Goal: Information Seeking & Learning: Check status

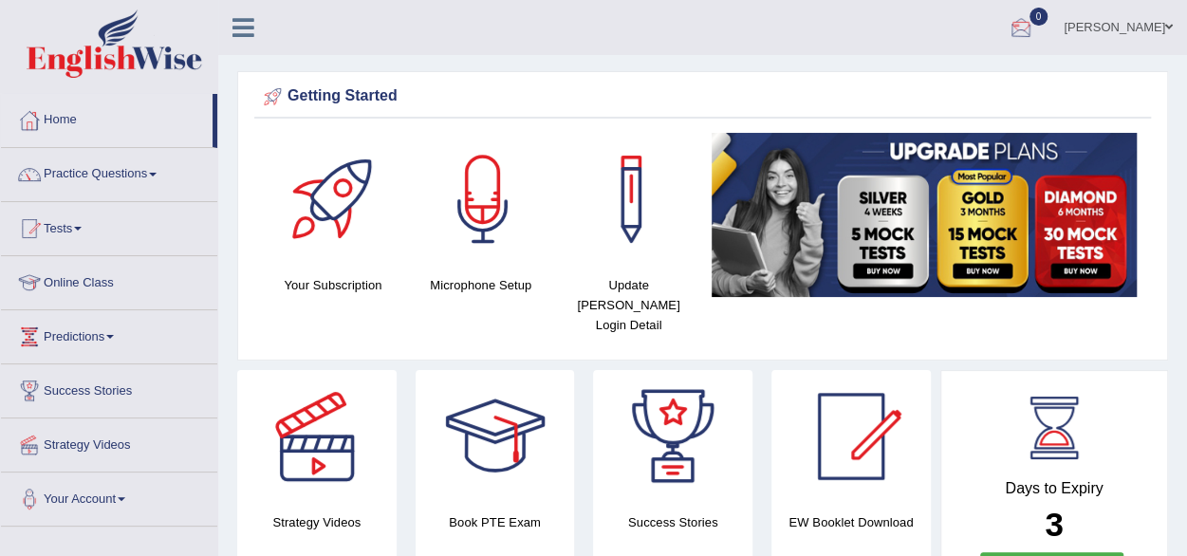
click at [1035, 32] on div at bounding box center [1021, 28] width 28 height 28
click at [89, 228] on link "Tests" at bounding box center [109, 225] width 216 height 47
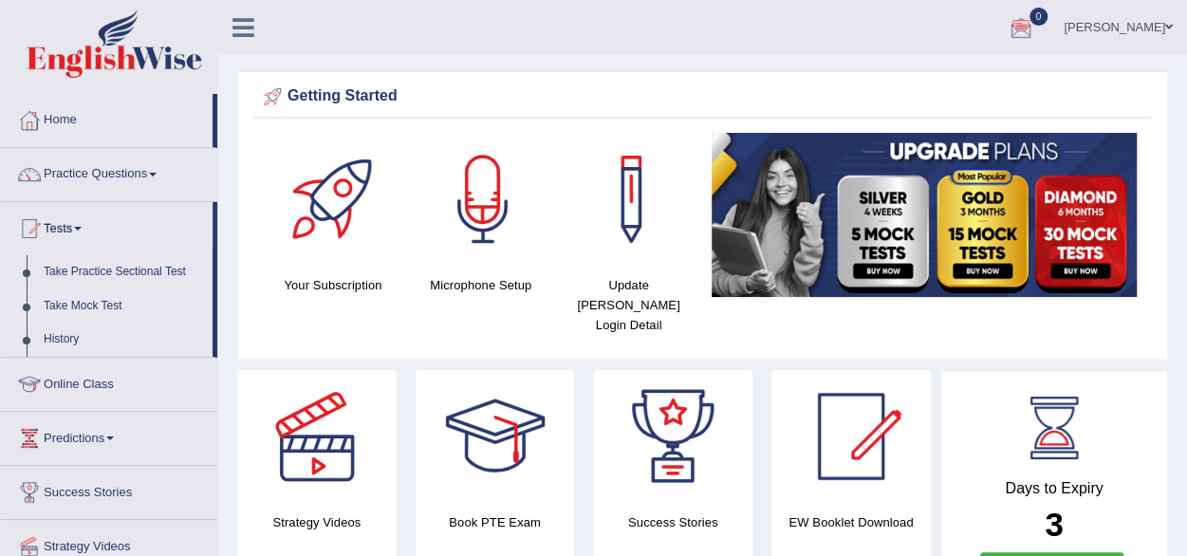
click at [97, 308] on link "Take Mock Test" at bounding box center [123, 306] width 177 height 34
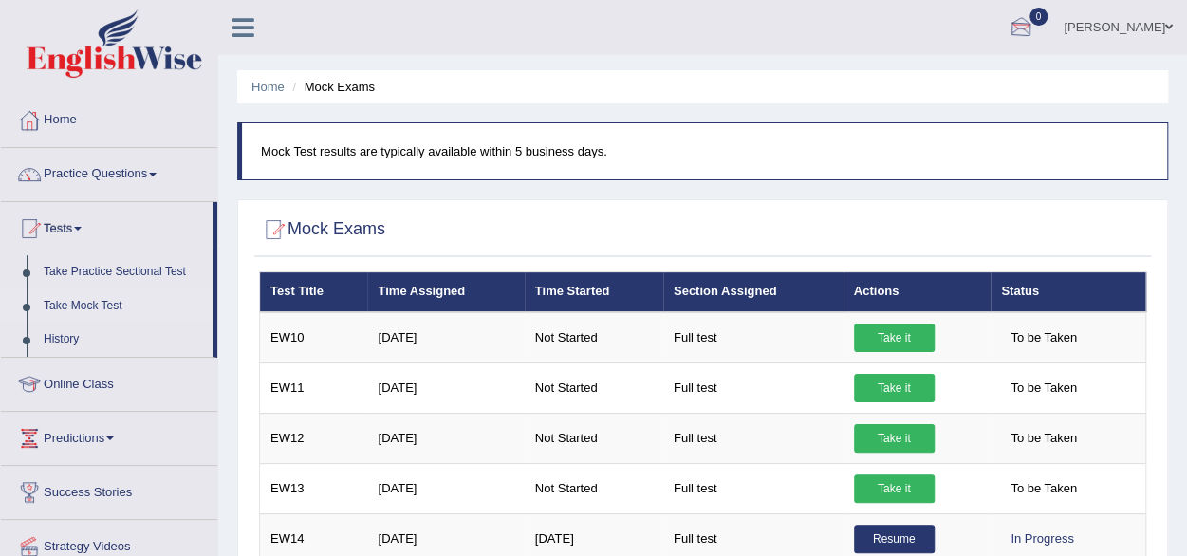
click at [1035, 22] on div at bounding box center [1021, 28] width 28 height 28
click at [943, 83] on strong "See All Alerts" at bounding box center [901, 79] width 84 height 15
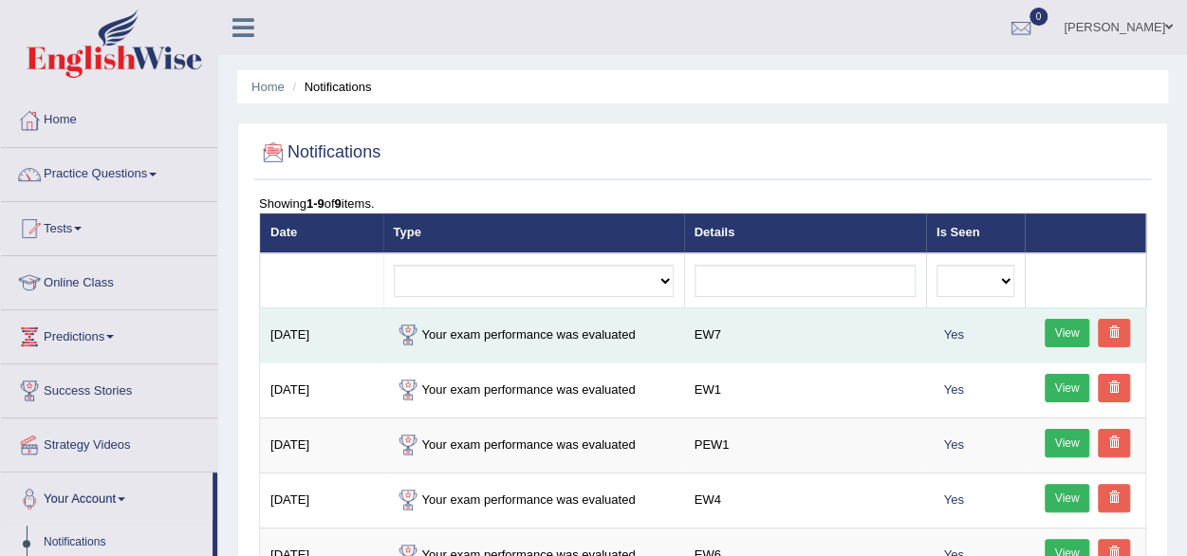
click at [1061, 325] on link "View" at bounding box center [1068, 333] width 46 height 28
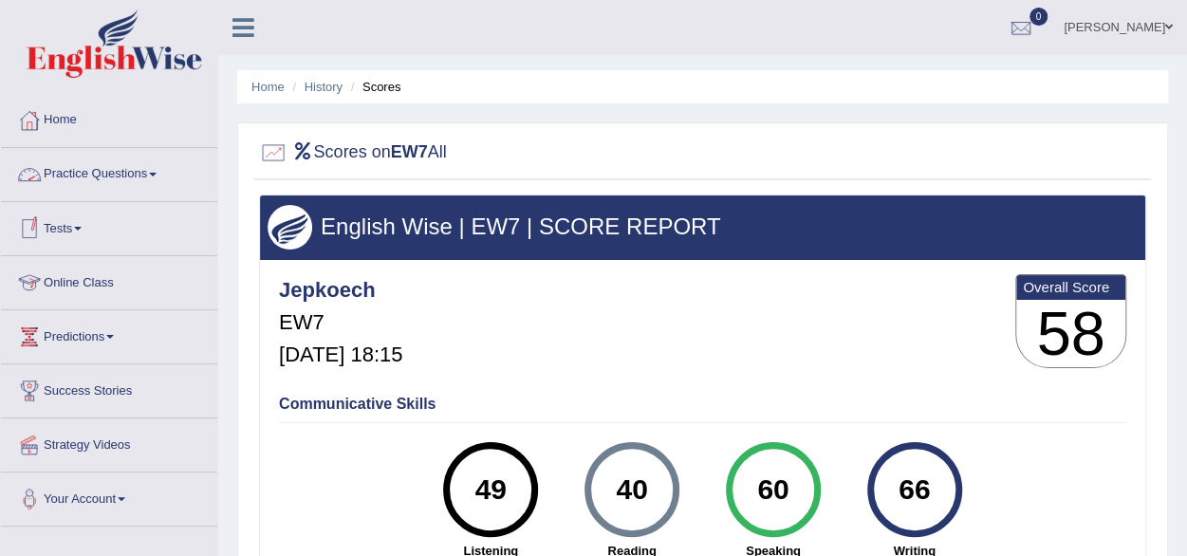
click at [155, 172] on link "Practice Questions" at bounding box center [109, 171] width 216 height 47
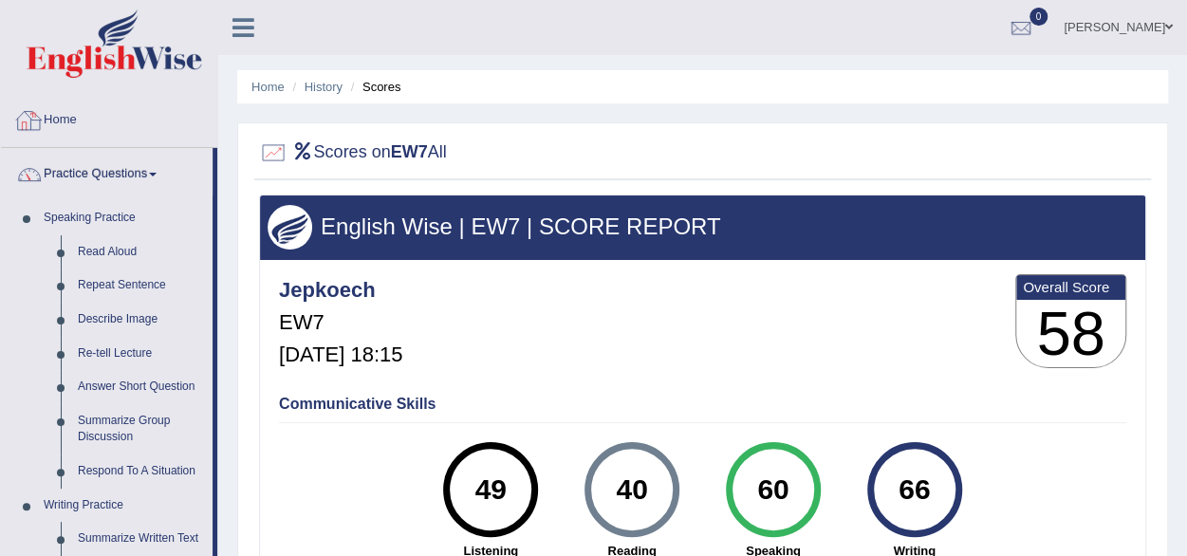
click at [66, 125] on link "Home" at bounding box center [109, 117] width 216 height 47
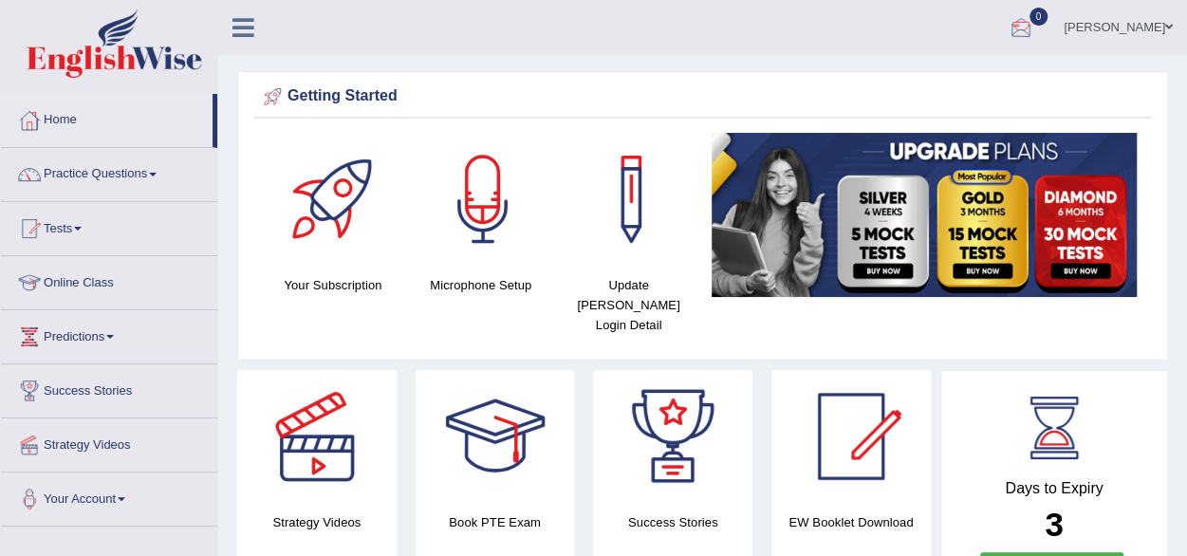
click at [1035, 29] on div at bounding box center [1021, 28] width 28 height 28
click at [943, 83] on strong "See All Alerts" at bounding box center [901, 79] width 84 height 15
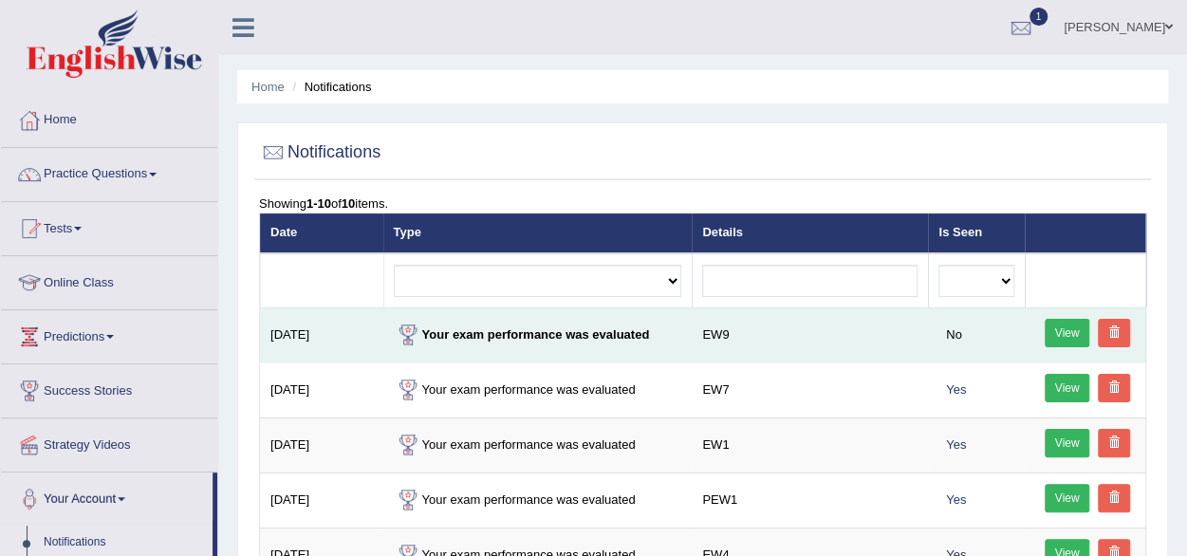
click at [1071, 336] on link "View" at bounding box center [1068, 333] width 46 height 28
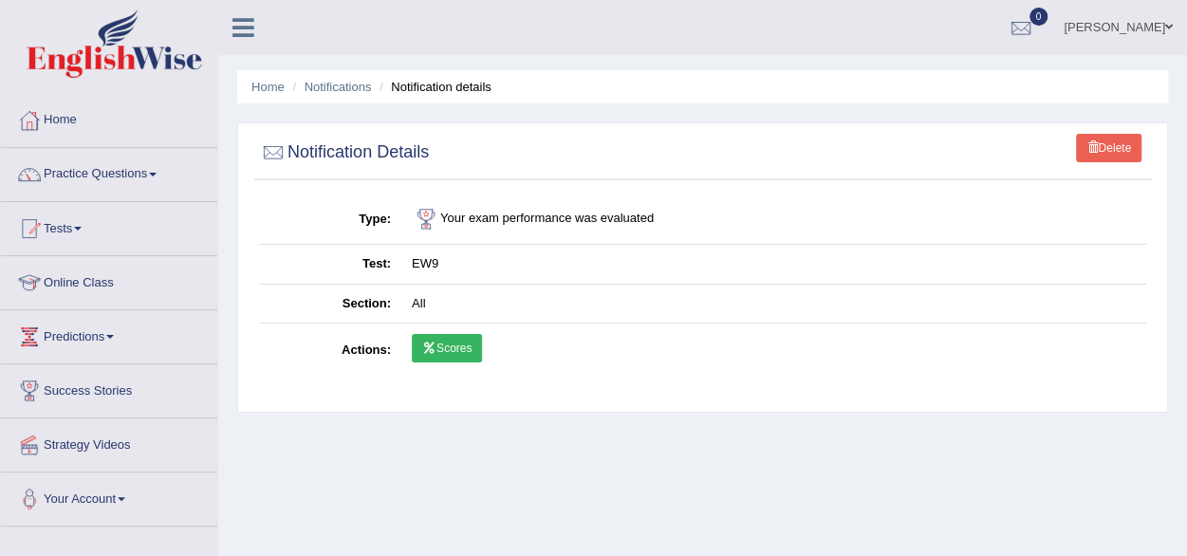
click at [468, 356] on link "Scores" at bounding box center [447, 348] width 70 height 28
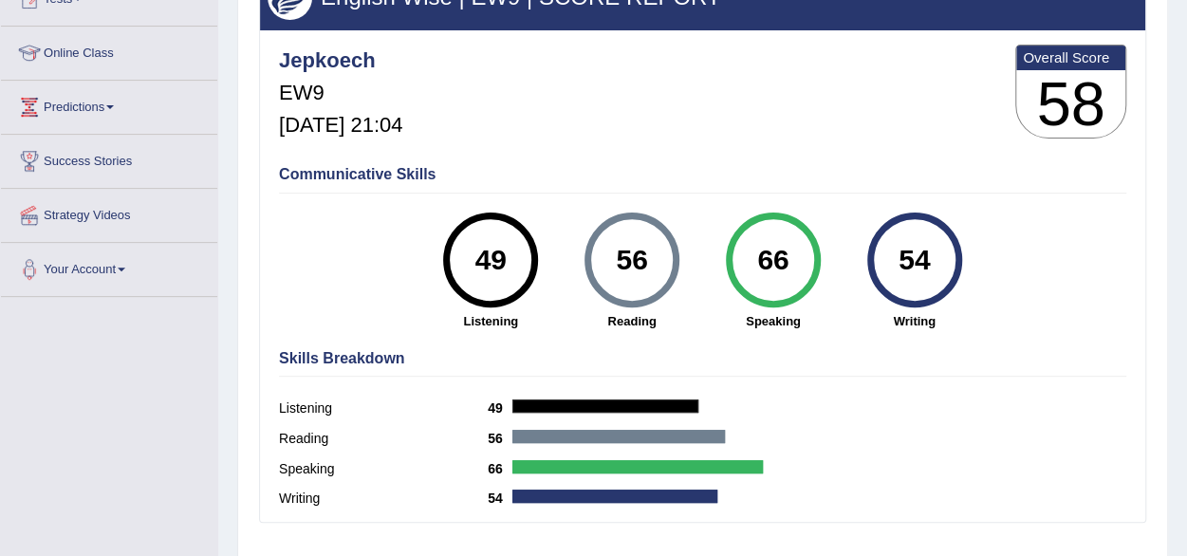
scroll to position [228, 0]
